Goal: Transaction & Acquisition: Purchase product/service

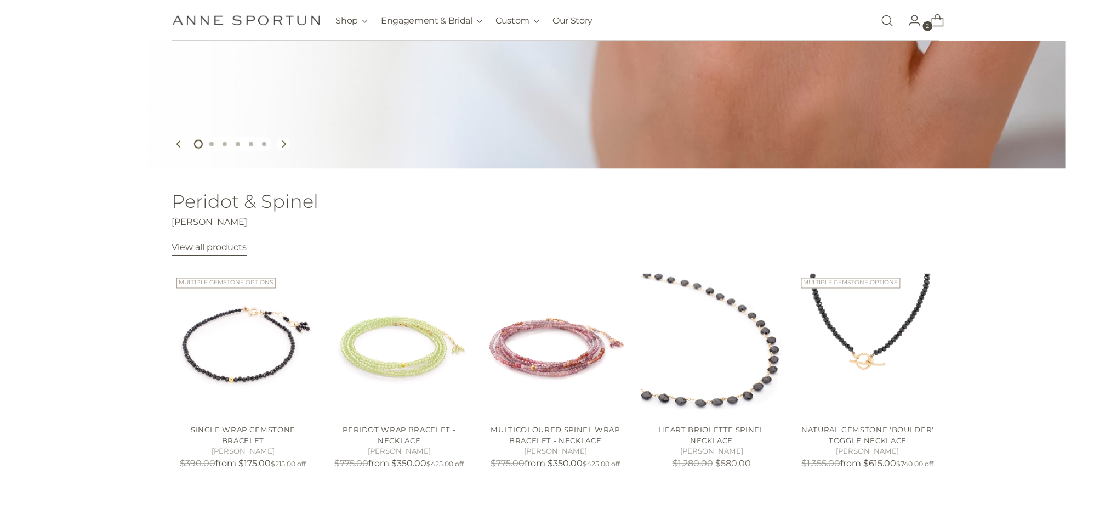
scroll to position [511, 0]
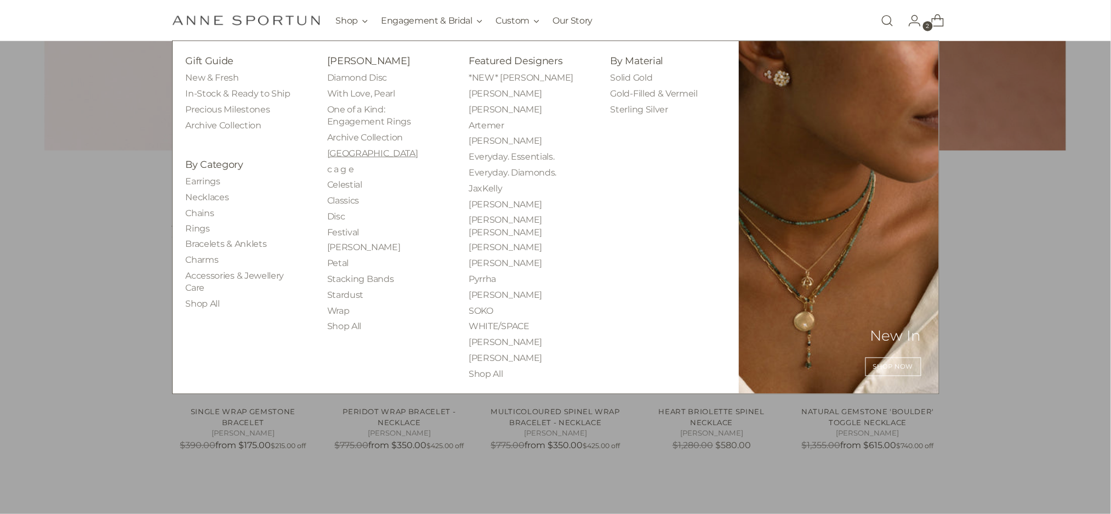
click at [338, 149] on link "[GEOGRAPHIC_DATA]" at bounding box center [372, 153] width 91 height 10
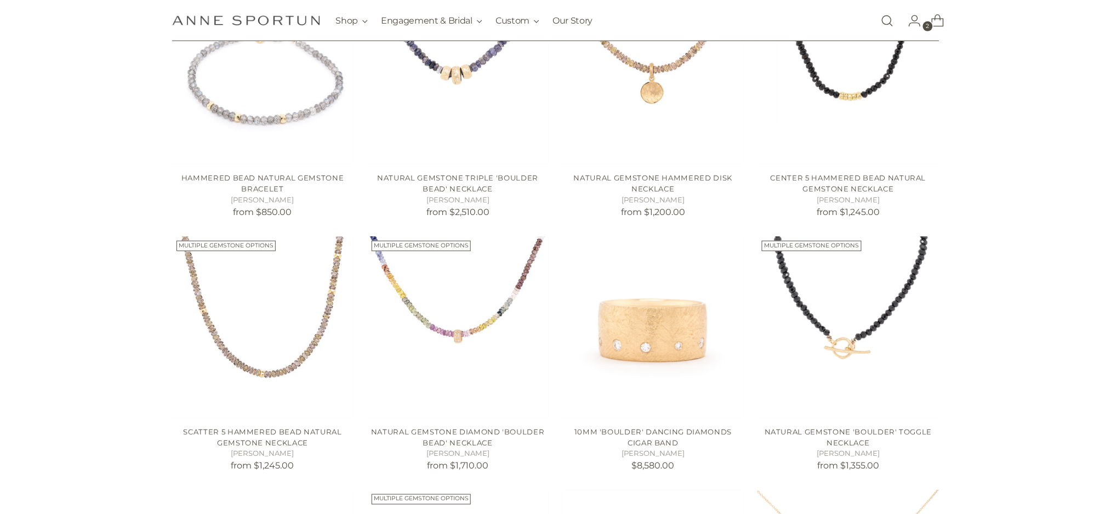
scroll to position [292, 0]
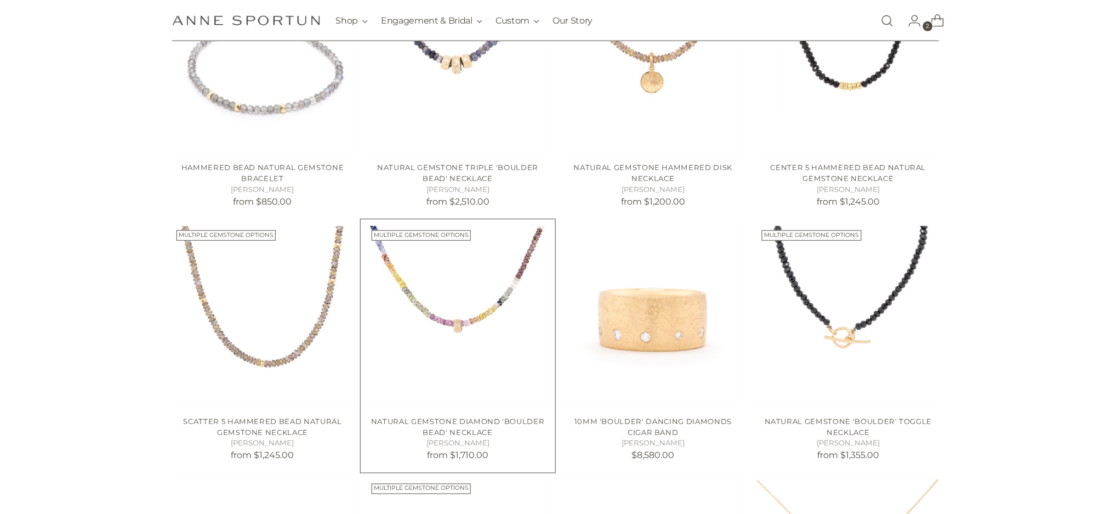
click at [0, 0] on img "Natural Gemstone Diamond 'Boulder Bead' Necklace" at bounding box center [0, 0] width 0 height 0
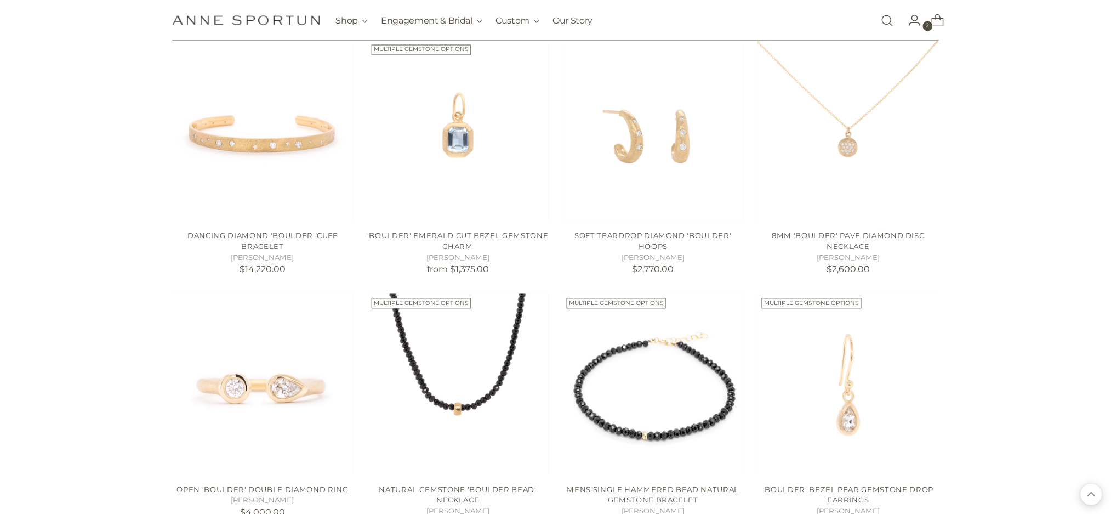
scroll to position [804, 0]
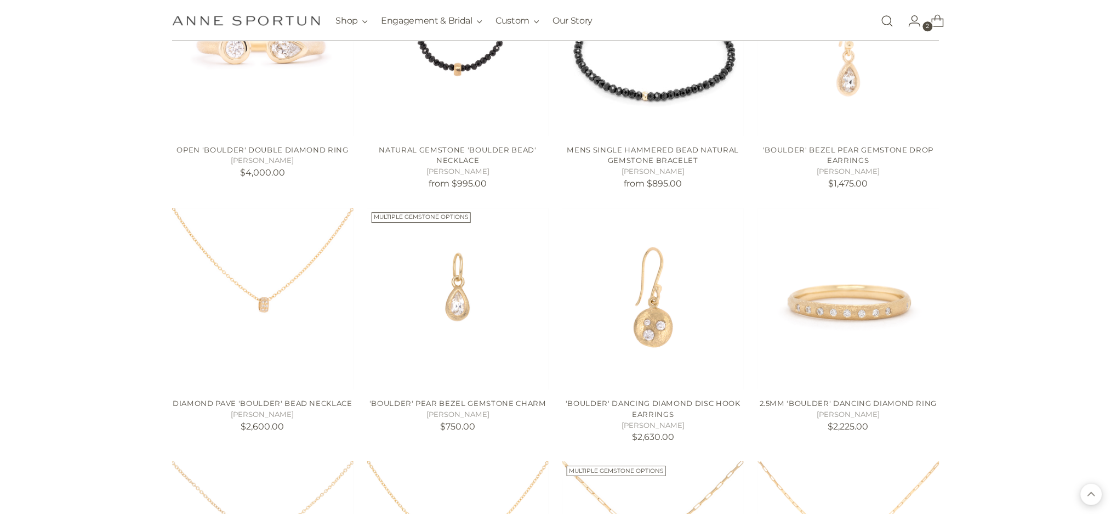
scroll to position [1096, 0]
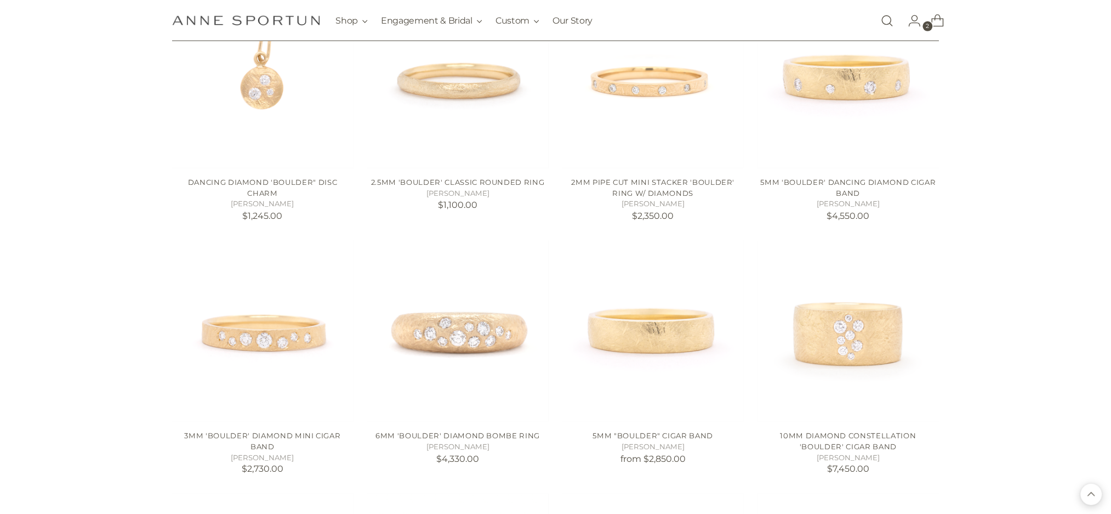
scroll to position [3352, 0]
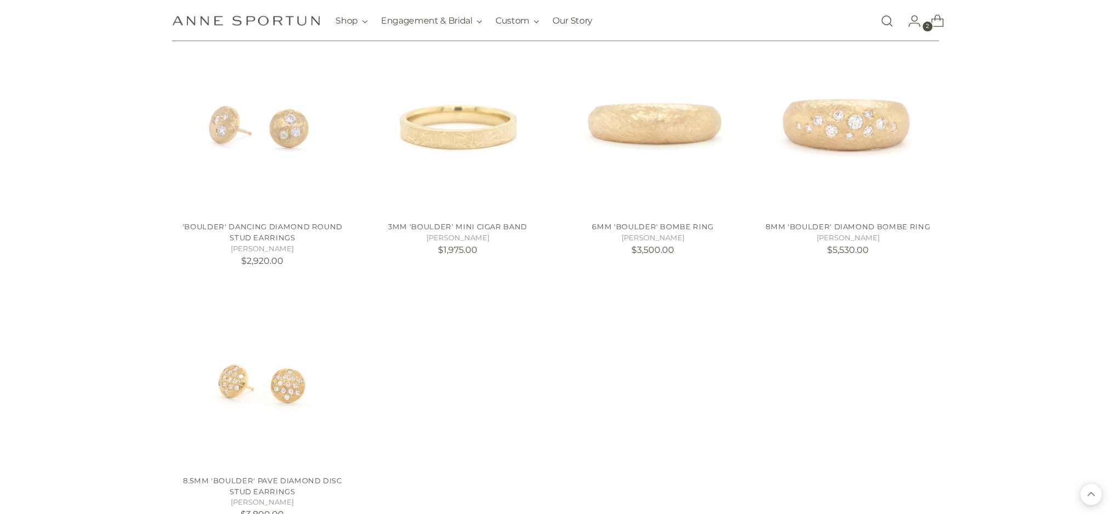
scroll to position [4156, 0]
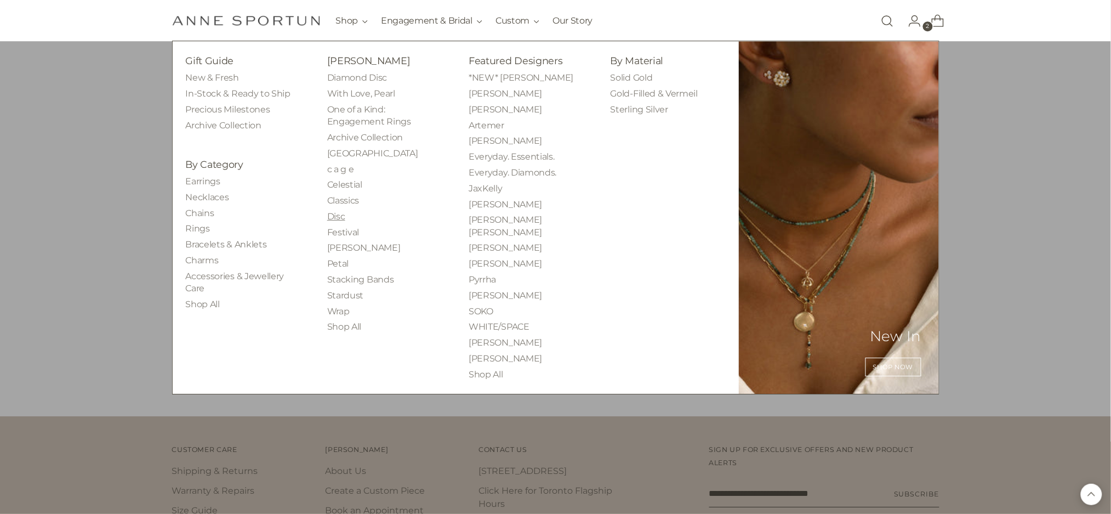
click at [339, 213] on link "Disc" at bounding box center [336, 216] width 18 height 10
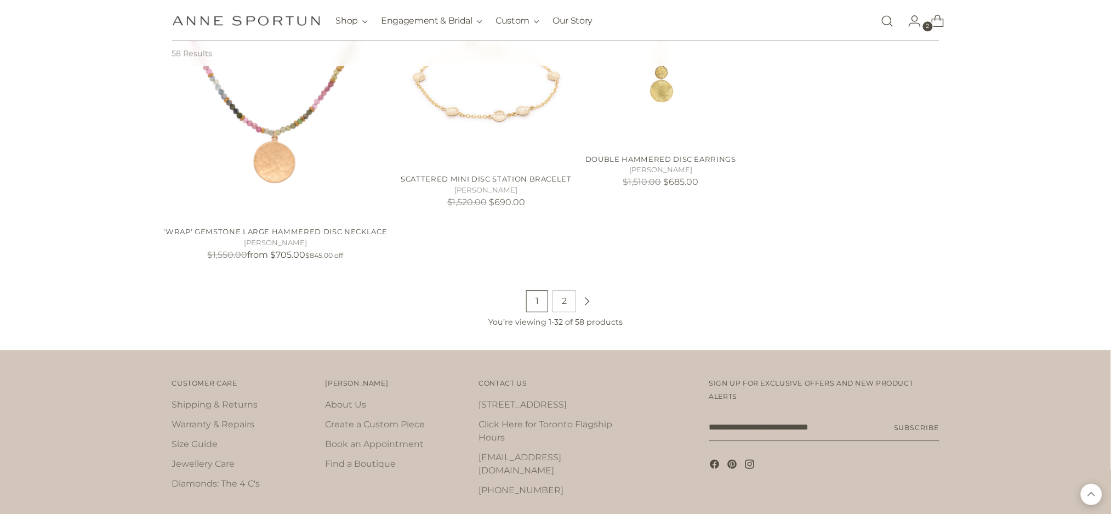
scroll to position [2498, 0]
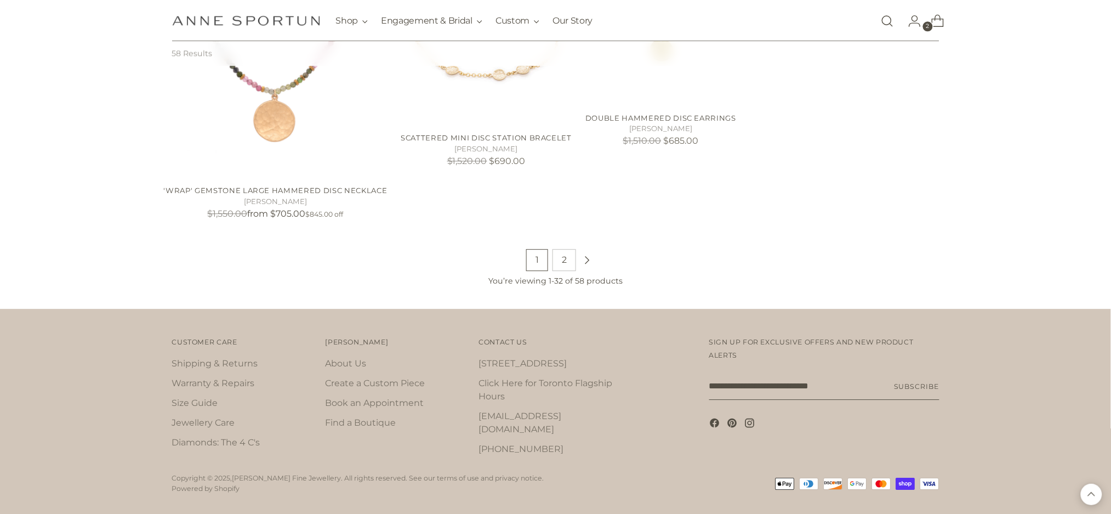
click at [575, 249] on link "2" at bounding box center [565, 260] width 24 height 22
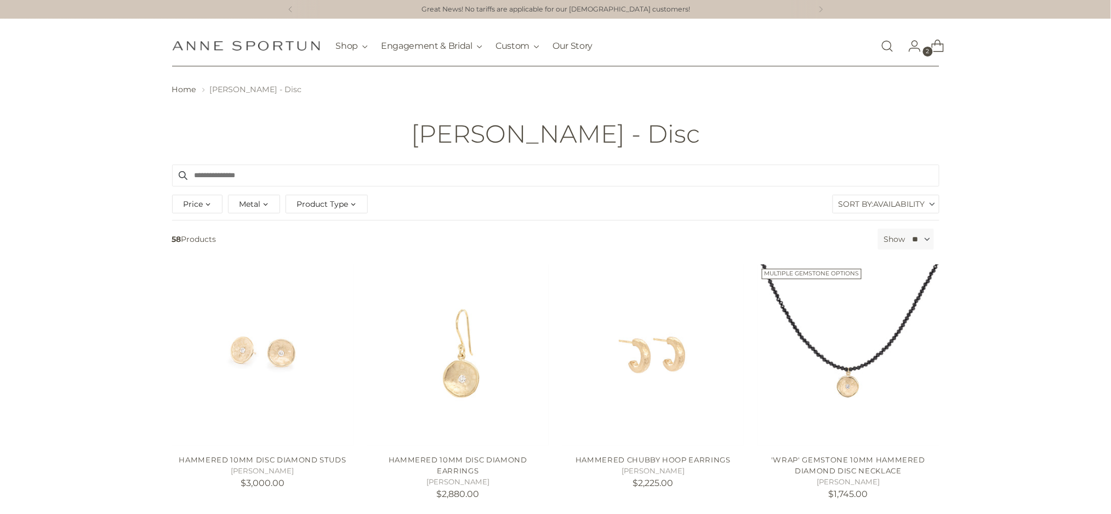
scroll to position [292, 0]
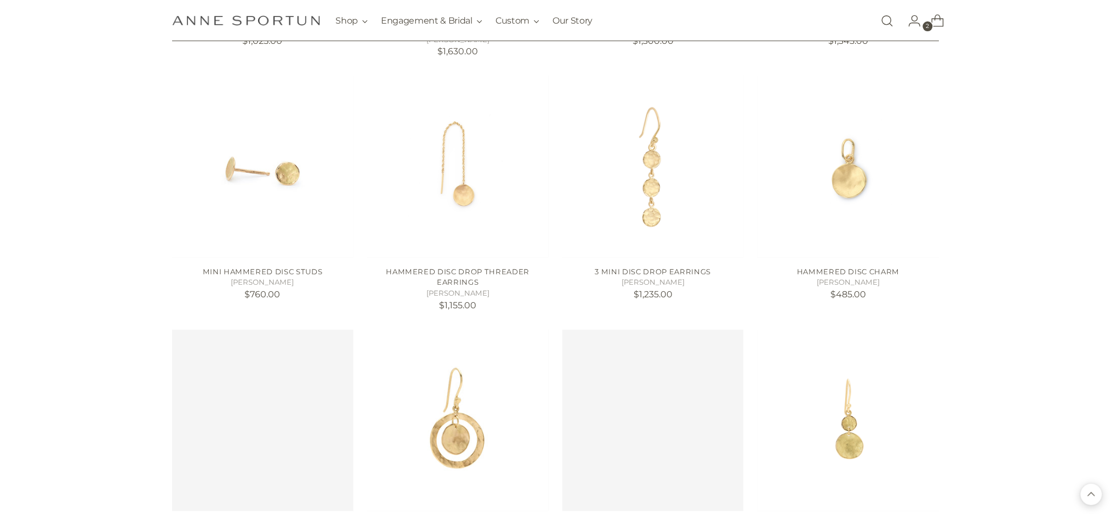
scroll to position [1681, 0]
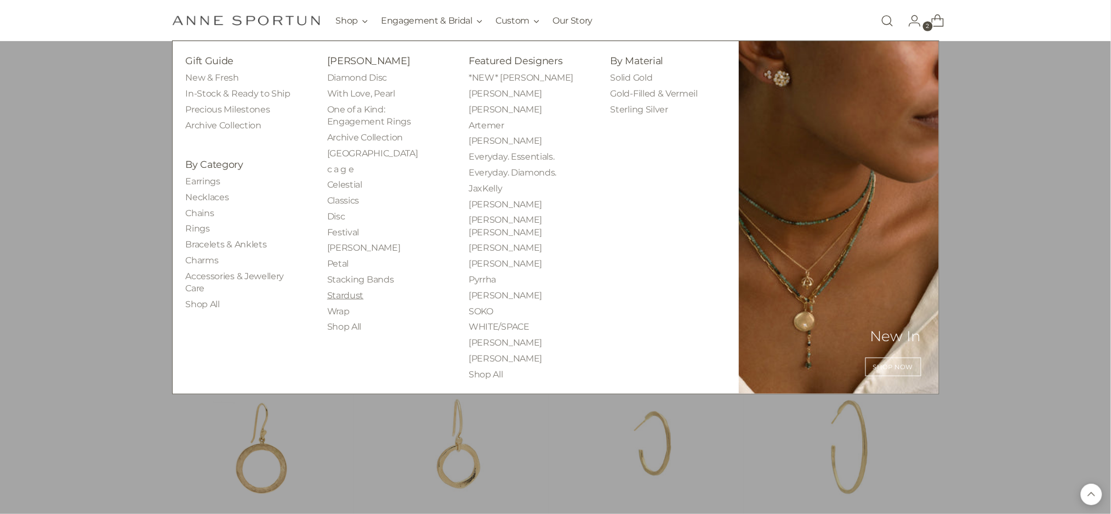
click at [345, 293] on link "Stardust" at bounding box center [345, 295] width 36 height 10
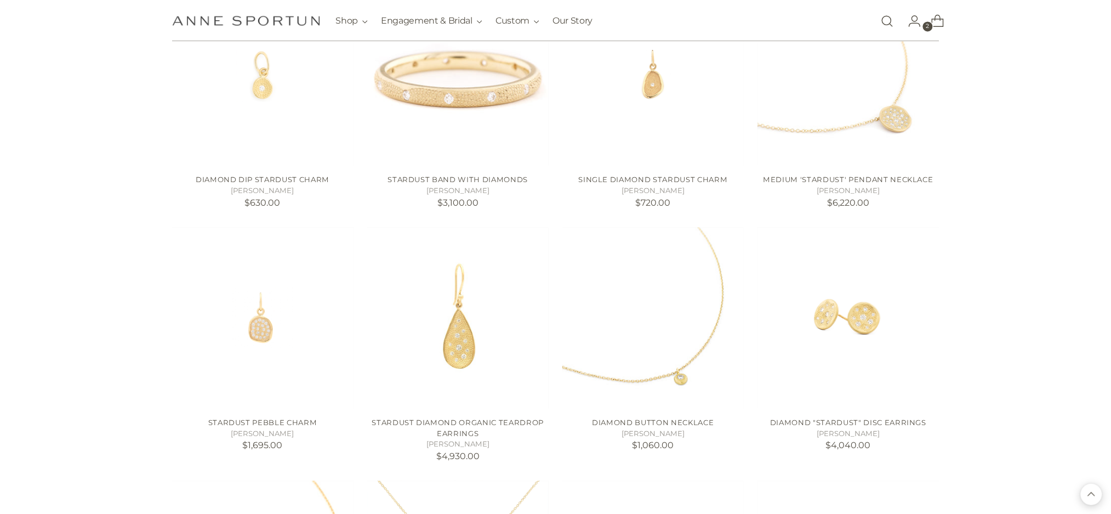
scroll to position [950, 0]
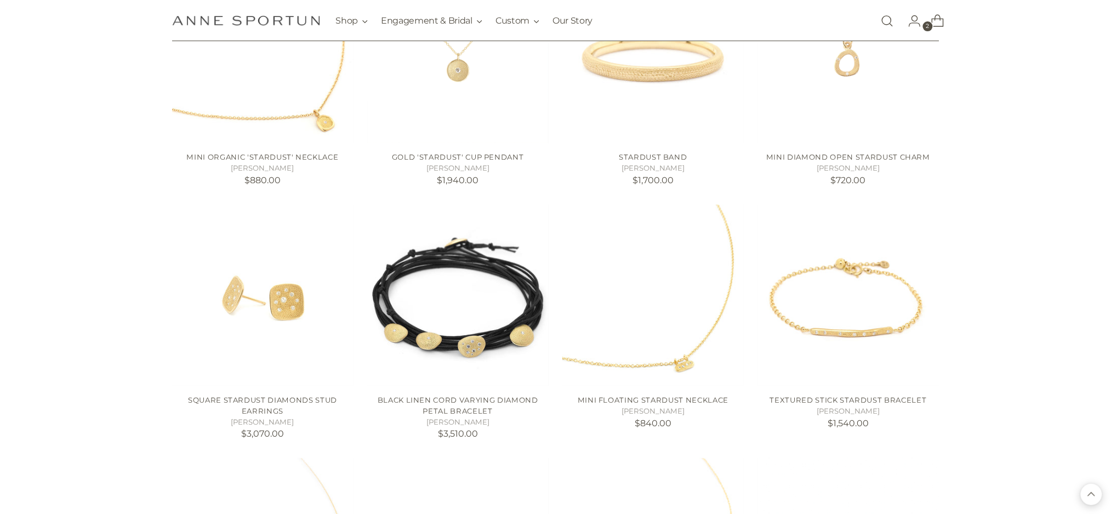
scroll to position [1316, 0]
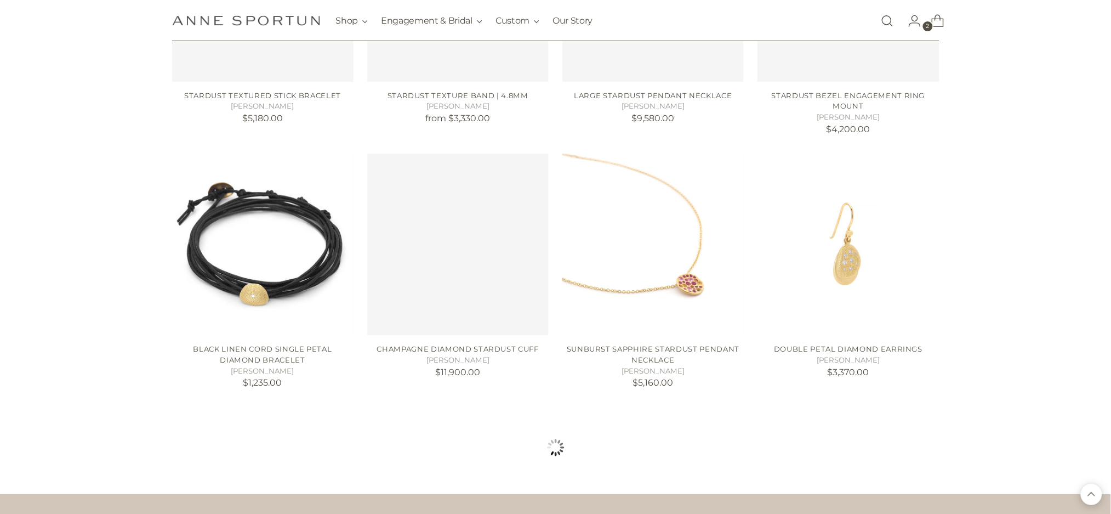
scroll to position [2923, 0]
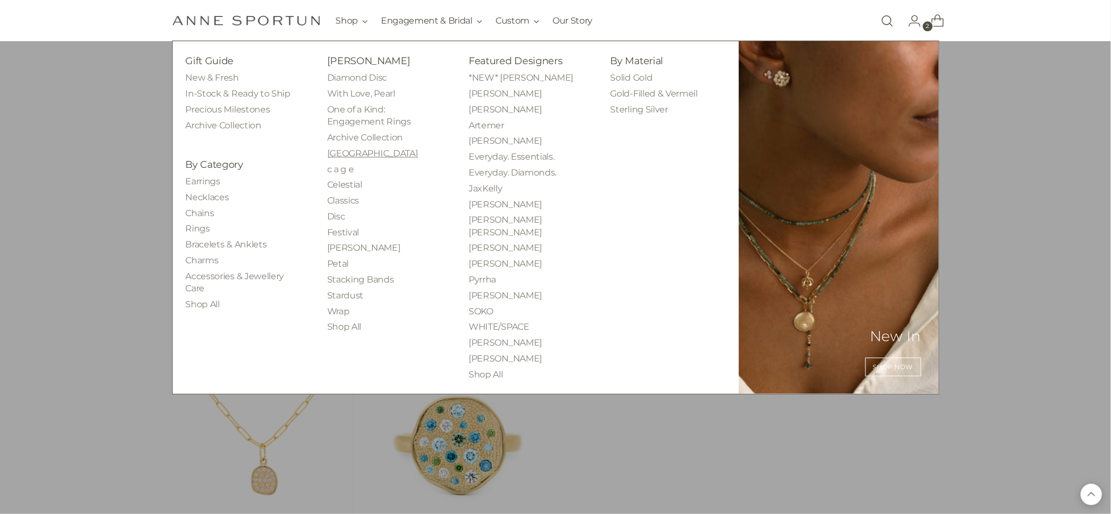
click at [352, 155] on link "[GEOGRAPHIC_DATA]" at bounding box center [372, 153] width 91 height 10
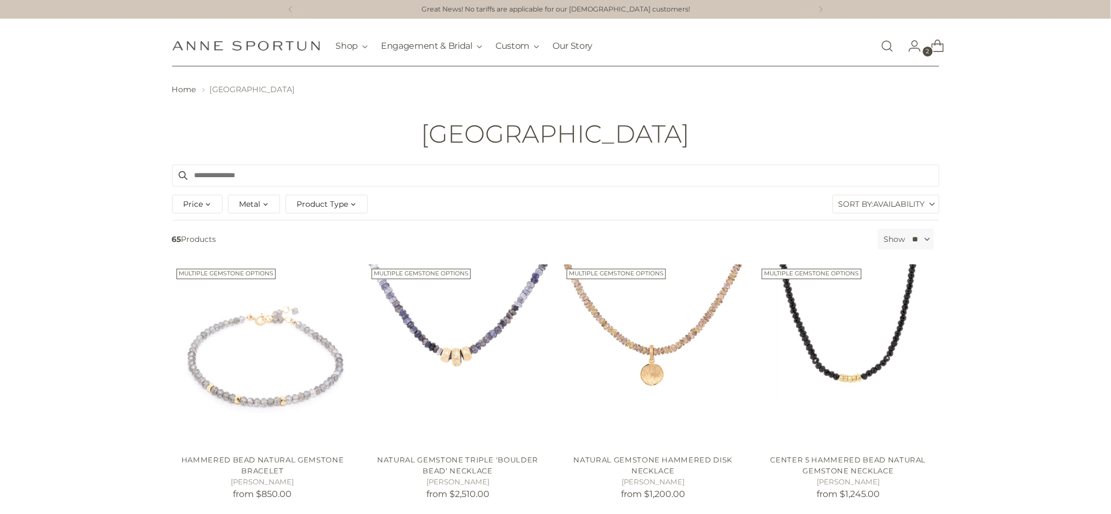
click at [313, 209] on span "Product Type" at bounding box center [323, 204] width 52 height 12
click at [318, 292] on span "Ring" at bounding box center [315, 295] width 18 height 9
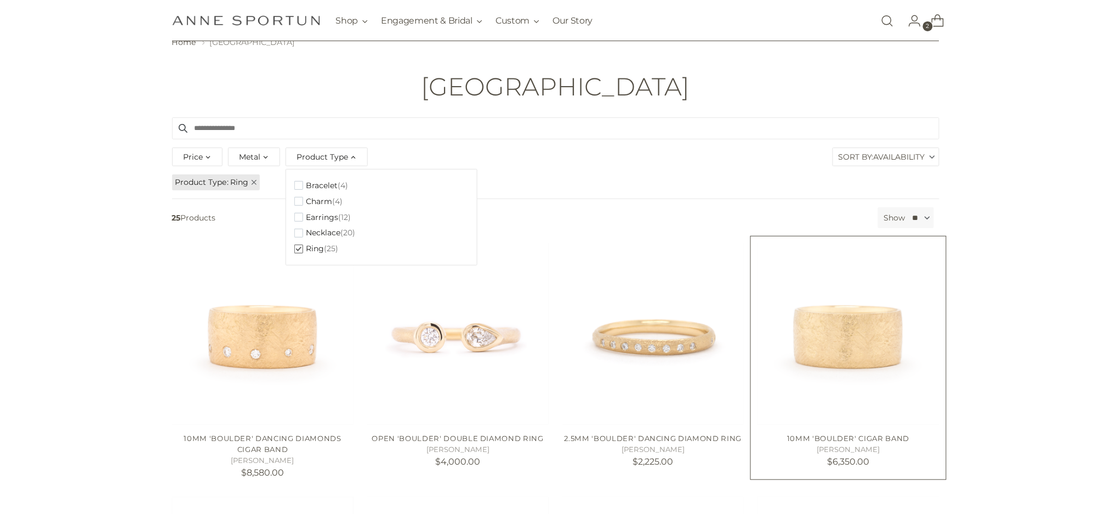
scroll to position [73, 0]
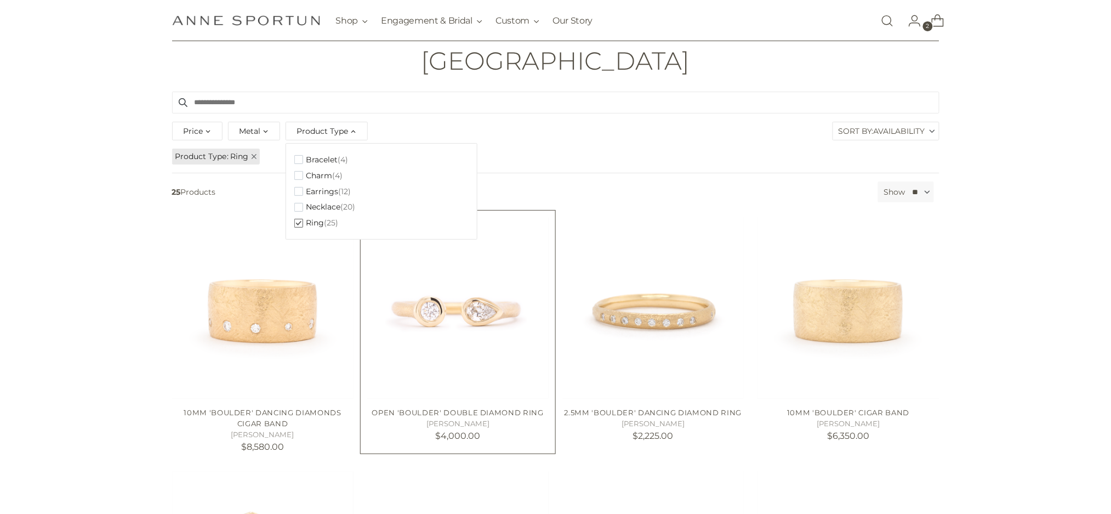
click at [0, 0] on img "Open 'Boulder' Double Diamond Ring" at bounding box center [0, 0] width 0 height 0
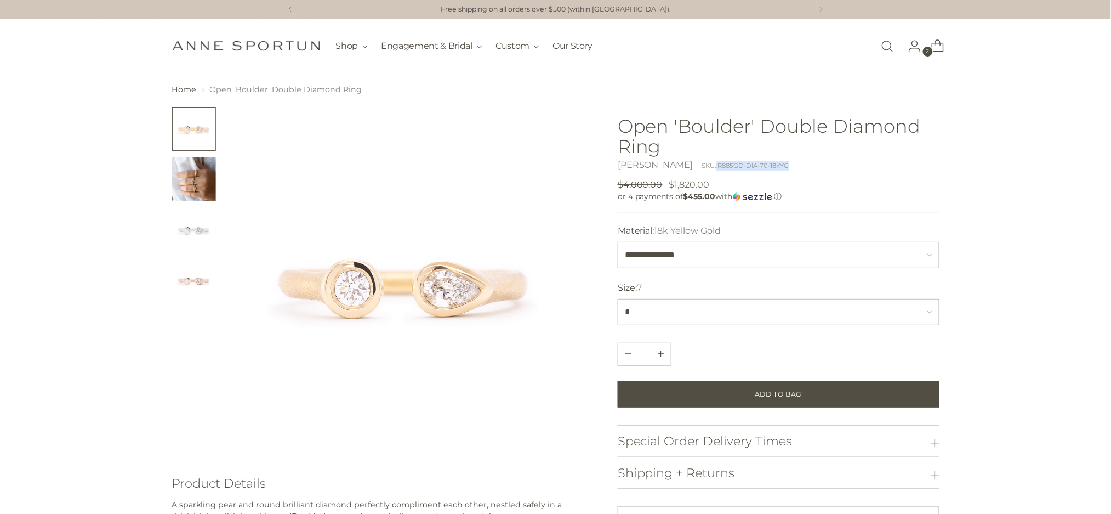
drag, startPoint x: 704, startPoint y: 166, endPoint x: 788, endPoint y: 166, distance: 83.9
click at [788, 166] on div "[PERSON_NAME] SKU: R885GD-DIA-70-18KYG" at bounding box center [779, 164] width 322 height 13
copy div "R885GD-DIA-70-18KYG"
click at [178, 174] on img "Change image to image 2" at bounding box center [194, 179] width 44 height 44
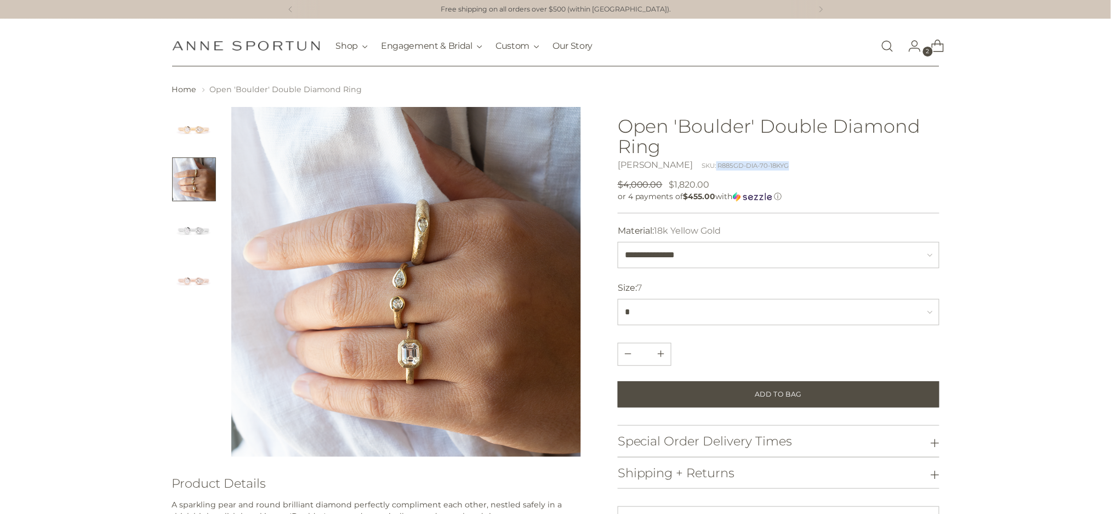
click at [191, 122] on img "Change image to image 1" at bounding box center [194, 129] width 44 height 44
